Goal: Task Accomplishment & Management: Use online tool/utility

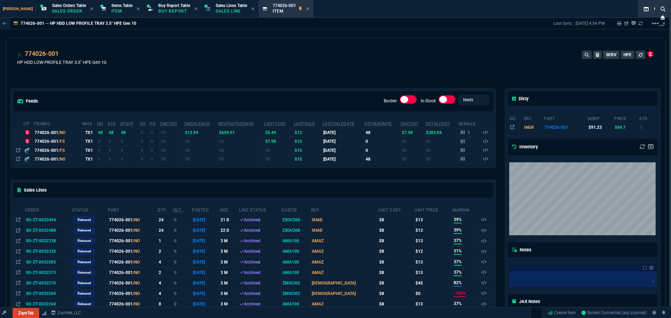
select select "9: OCAM"
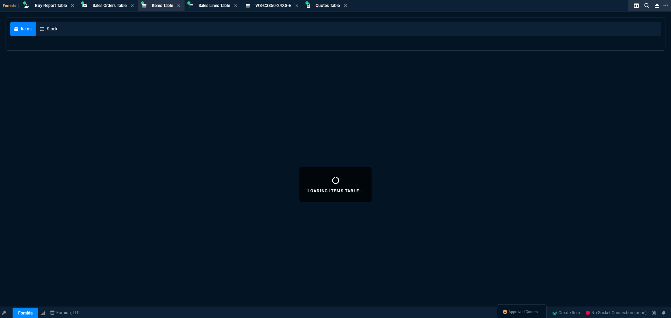
select select "9: OCAM"
select select
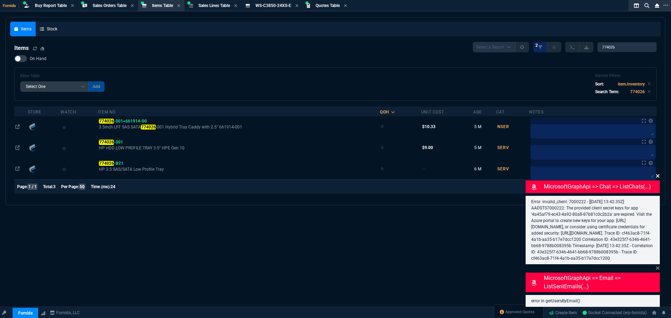
click at [657, 174] on icon at bounding box center [657, 175] width 3 height 3
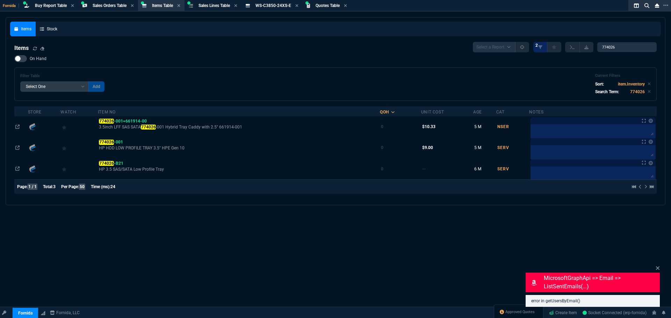
click at [660, 268] on div "Items Stock Items Select a Report NEW QUERY 2 774026 On Hand Filter Table Selec…" at bounding box center [335, 184] width 671 height 335
click at [653, 267] on div "MicrosoftGraphApi => email => listSentEmails(...) error in getUsersByEmail()" at bounding box center [592, 285] width 134 height 43
click at [657, 267] on icon at bounding box center [657, 268] width 3 height 3
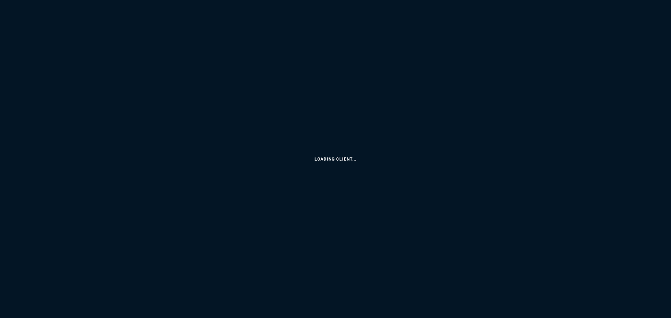
select select
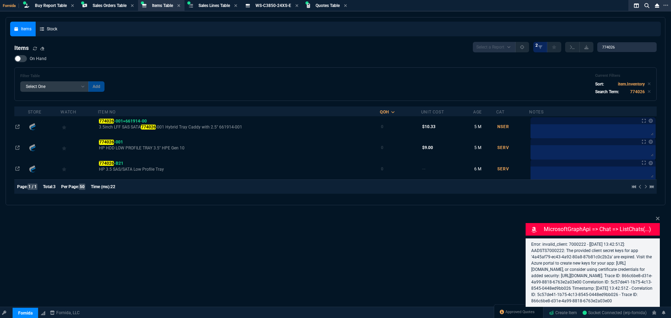
select select "9: OCAM"
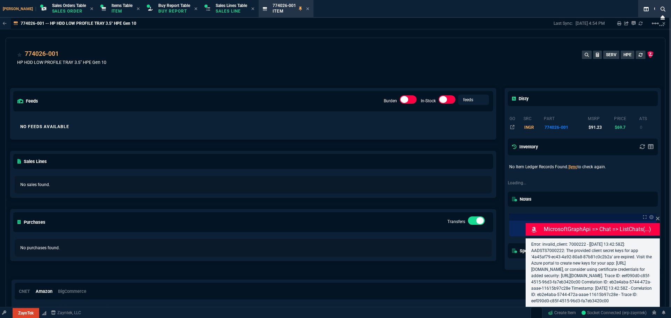
type input "11"
type input "770"
type input "9"
type input "84"
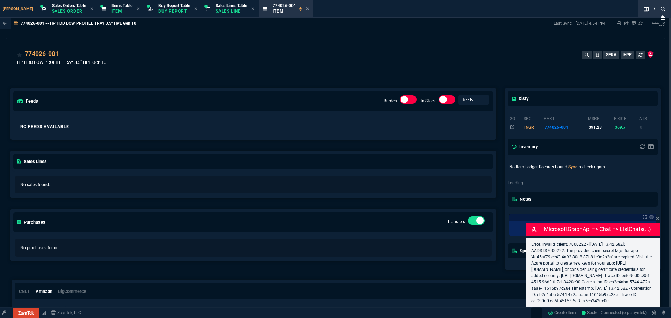
type input "210"
type input "-100"
type input "-30"
select select "9: OCAM"
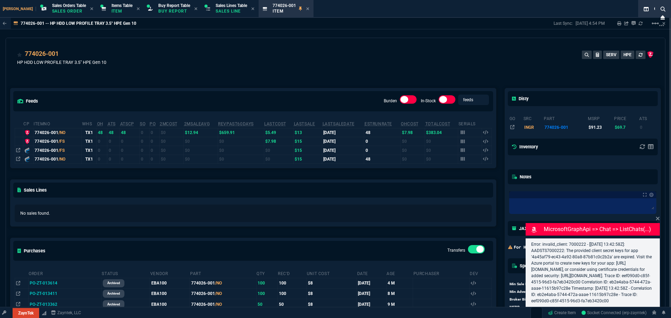
type input "28"
type input "42"
type input "48"
type input "100"
